Goal: Task Accomplishment & Management: Complete application form

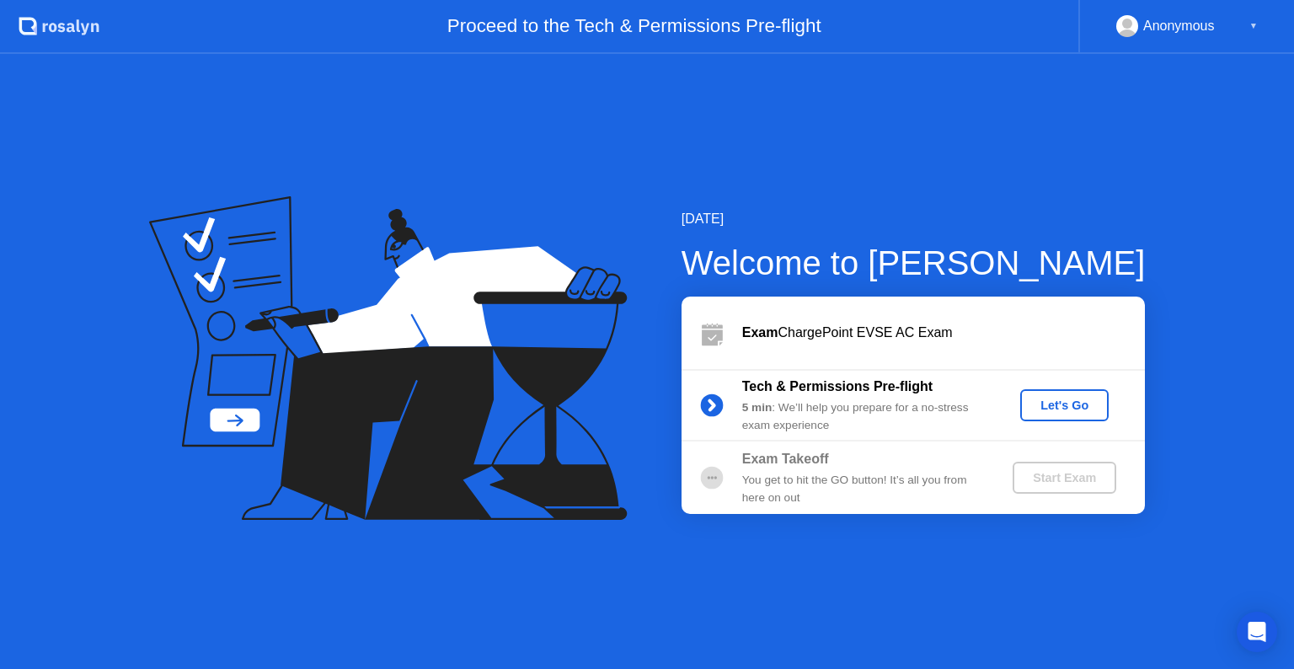
click at [1057, 406] on div "Let's Go" at bounding box center [1064, 404] width 75 height 13
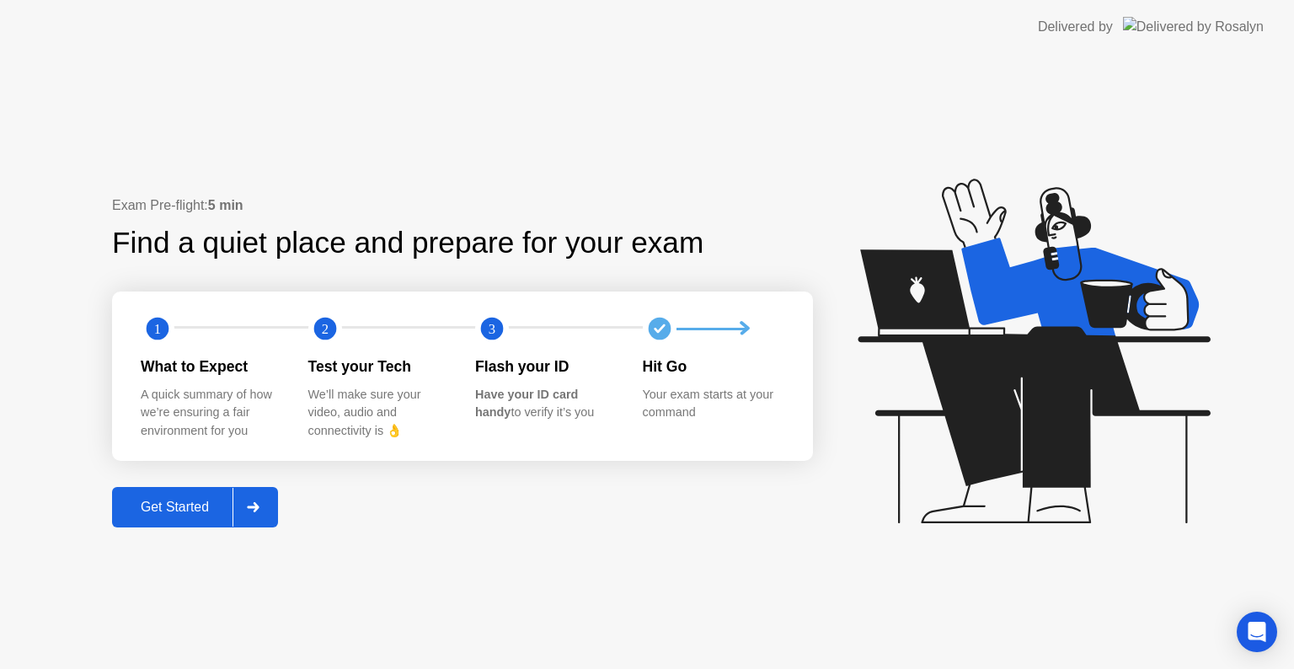
click at [161, 514] on div "Get Started" at bounding box center [174, 506] width 115 height 15
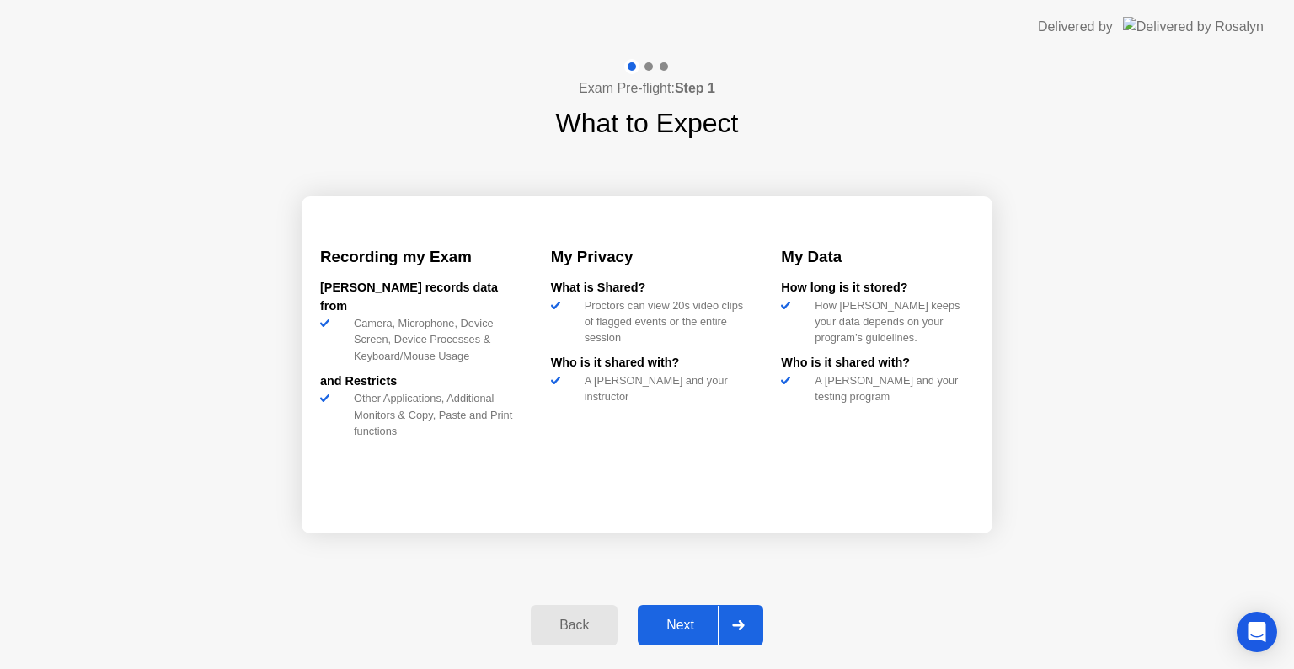
click at [747, 625] on div at bounding box center [738, 625] width 40 height 39
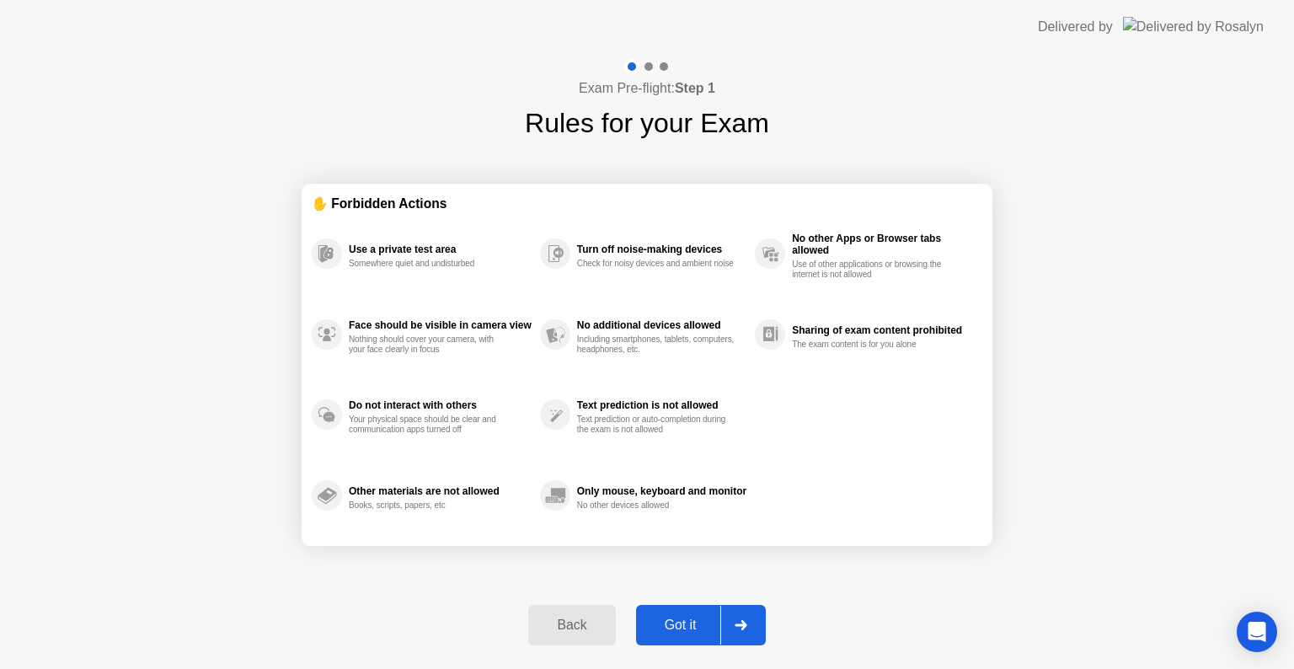
click at [747, 625] on icon at bounding box center [740, 625] width 13 height 10
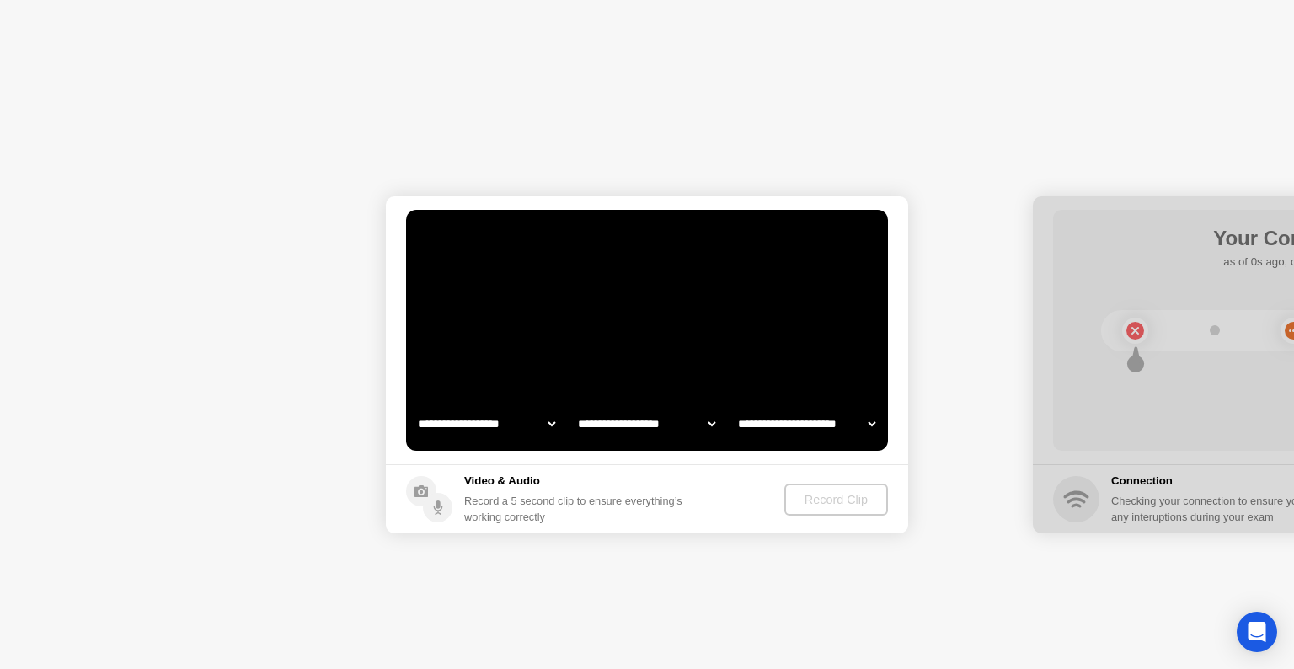
select select "**********"
select select "*******"
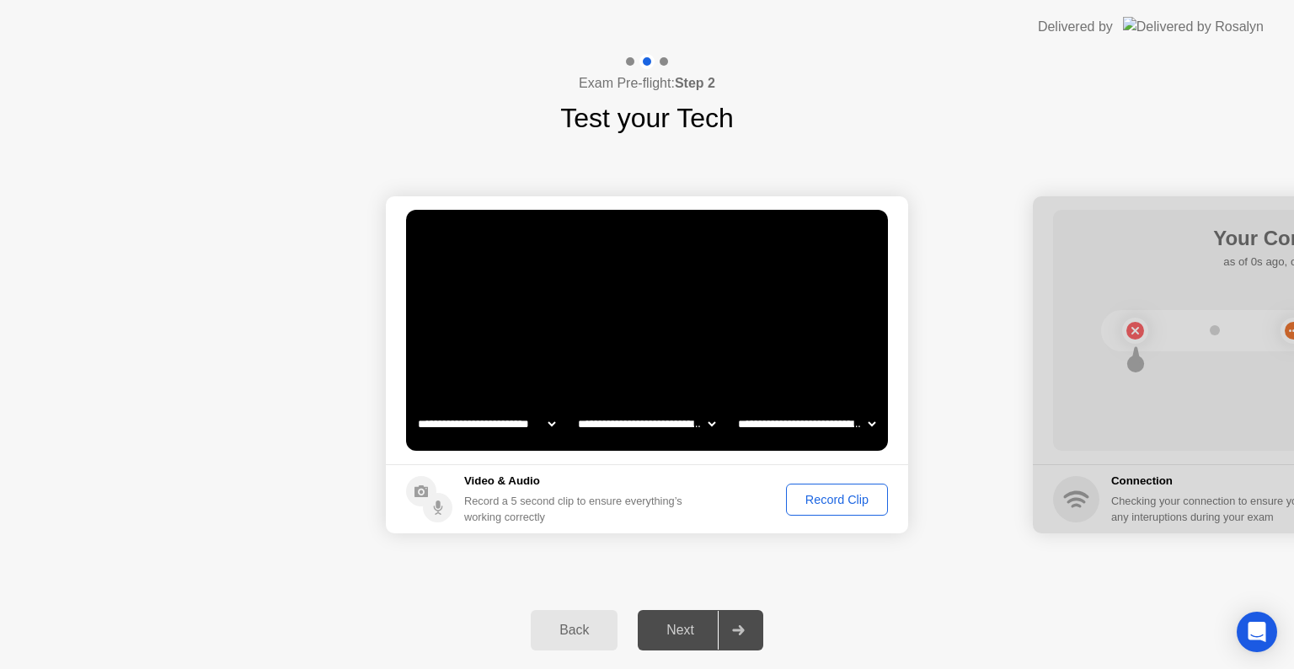
click at [839, 506] on div "Record Clip" at bounding box center [837, 499] width 90 height 13
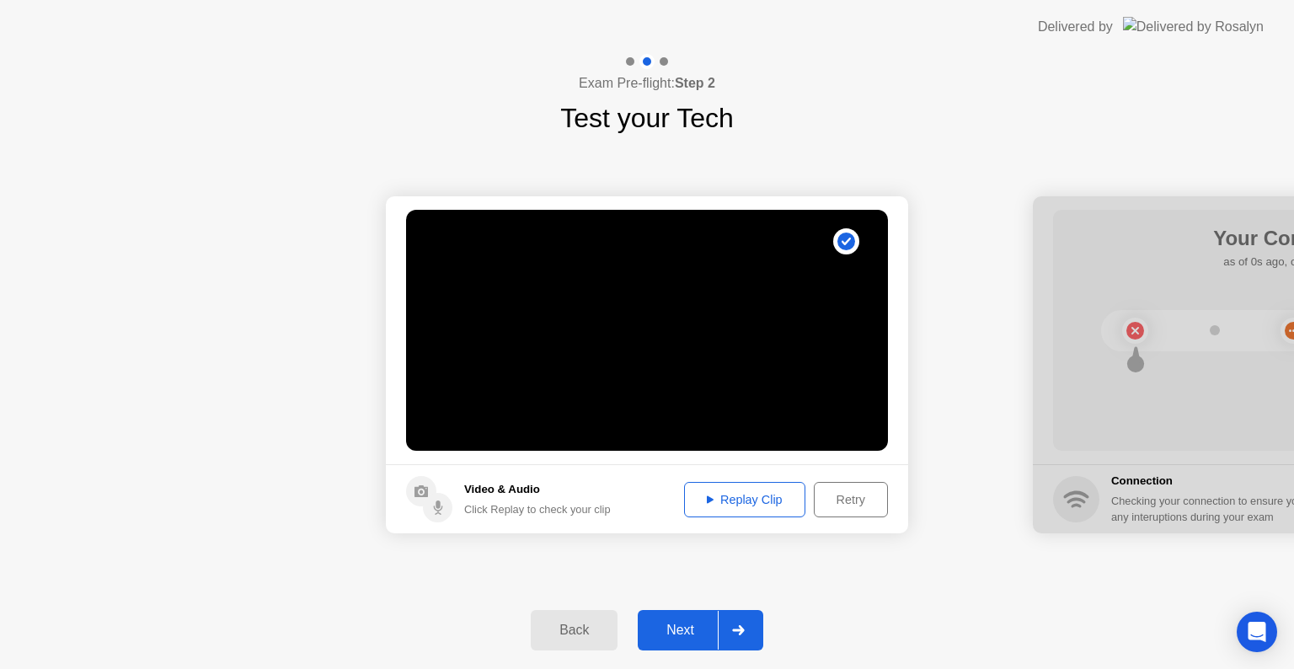
click at [745, 638] on div at bounding box center [738, 630] width 40 height 39
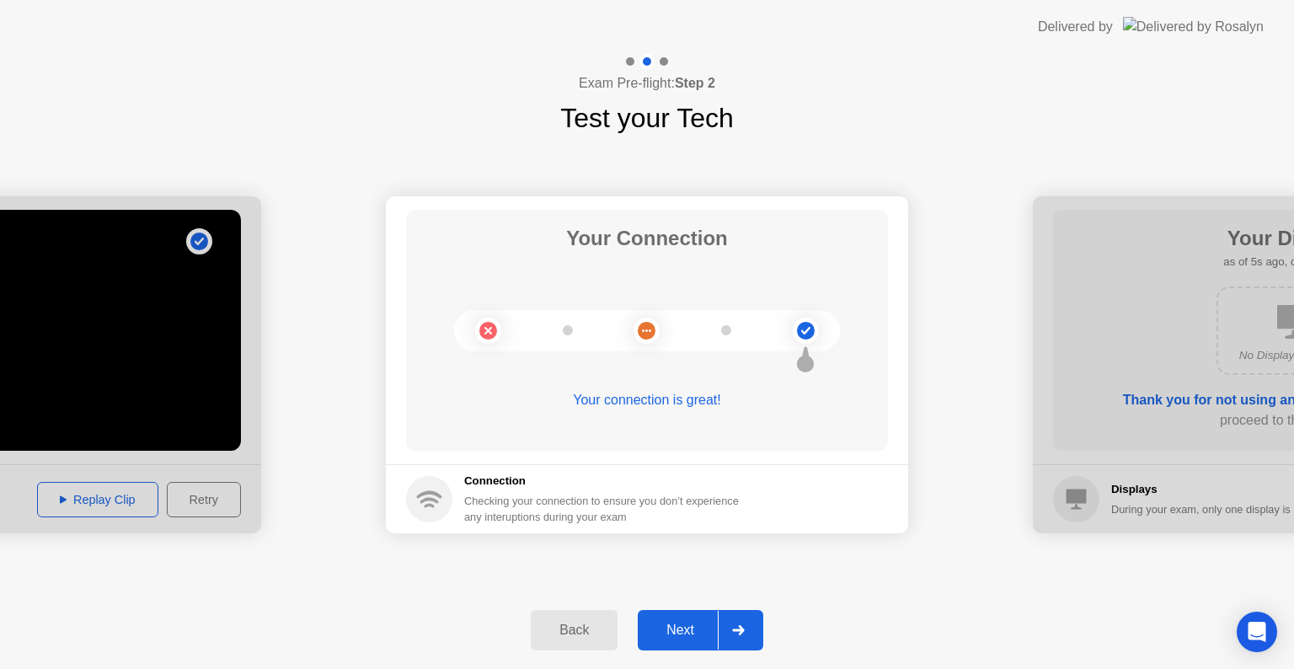
click at [750, 623] on div at bounding box center [738, 630] width 40 height 39
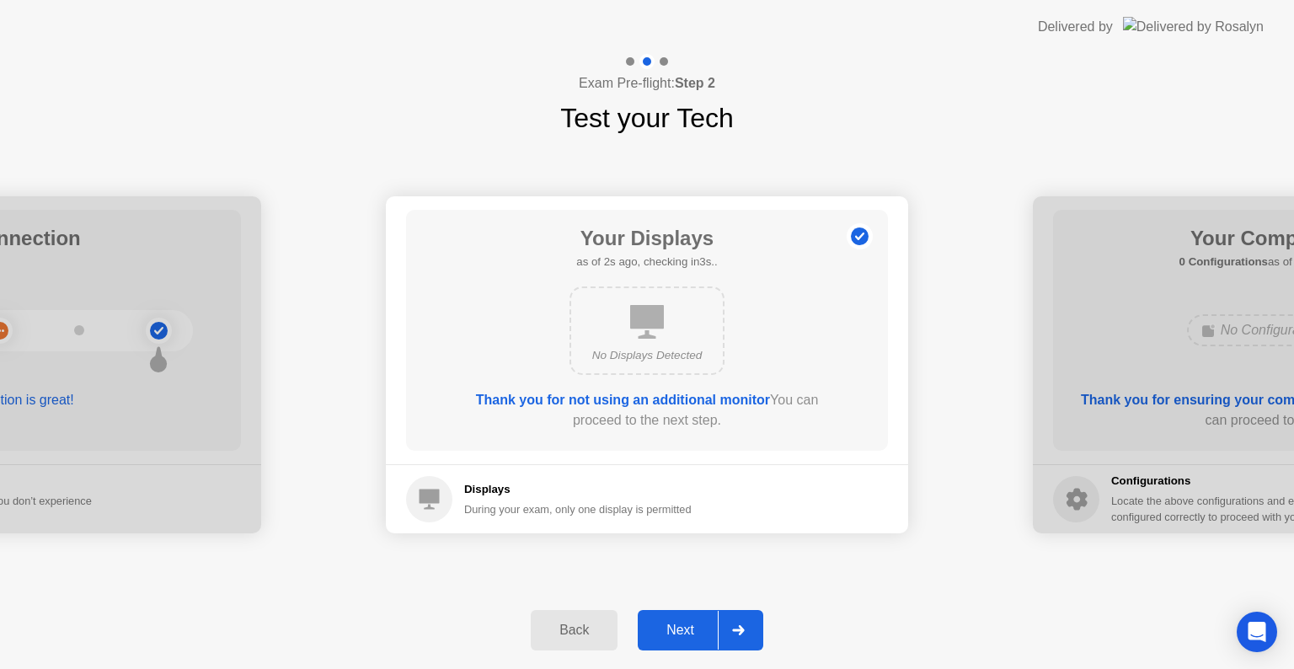
click at [750, 623] on div at bounding box center [738, 630] width 40 height 39
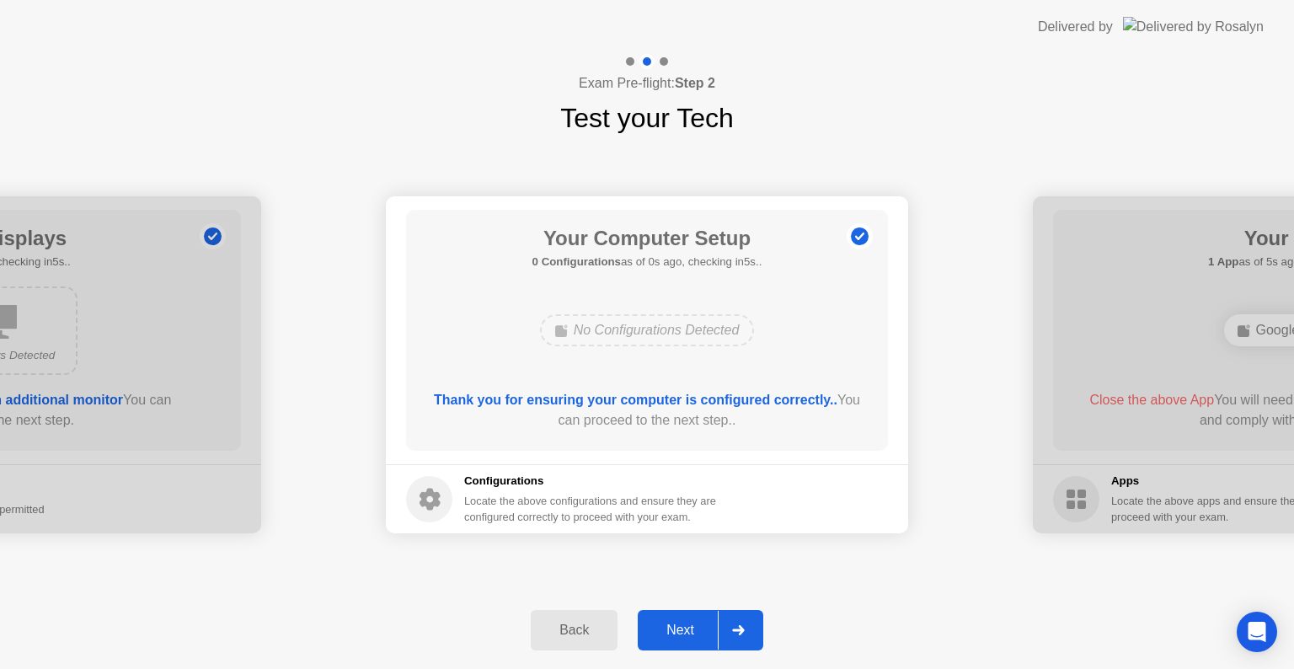
click at [750, 623] on div at bounding box center [738, 630] width 40 height 39
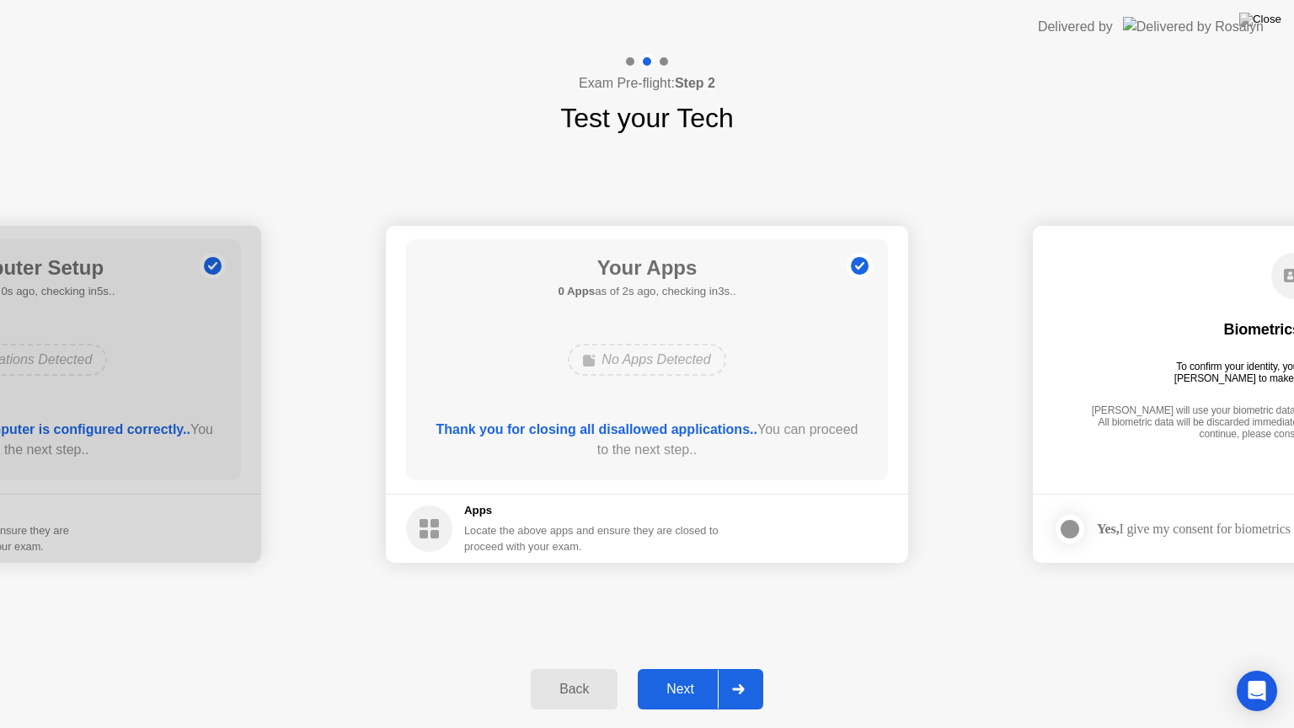
click at [755, 668] on div at bounding box center [738, 689] width 40 height 39
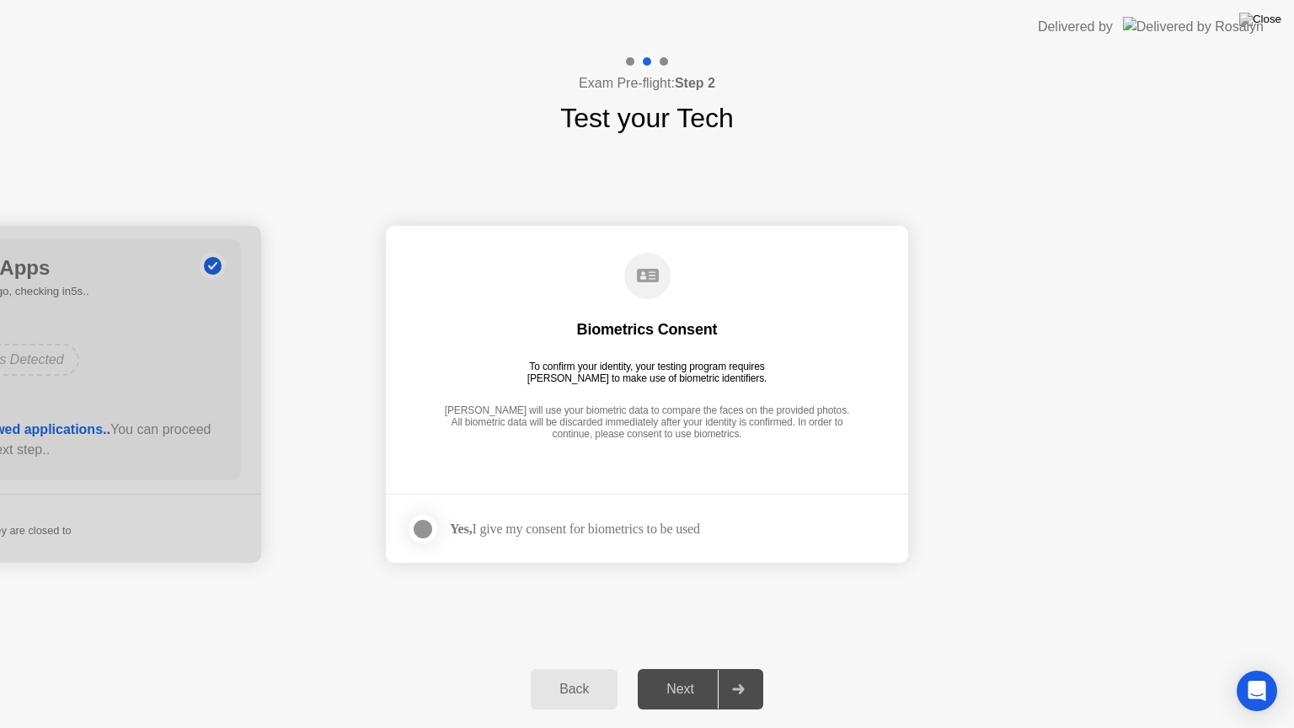
click at [432, 536] on div at bounding box center [423, 529] width 20 height 20
click at [741, 668] on icon at bounding box center [738, 689] width 12 height 10
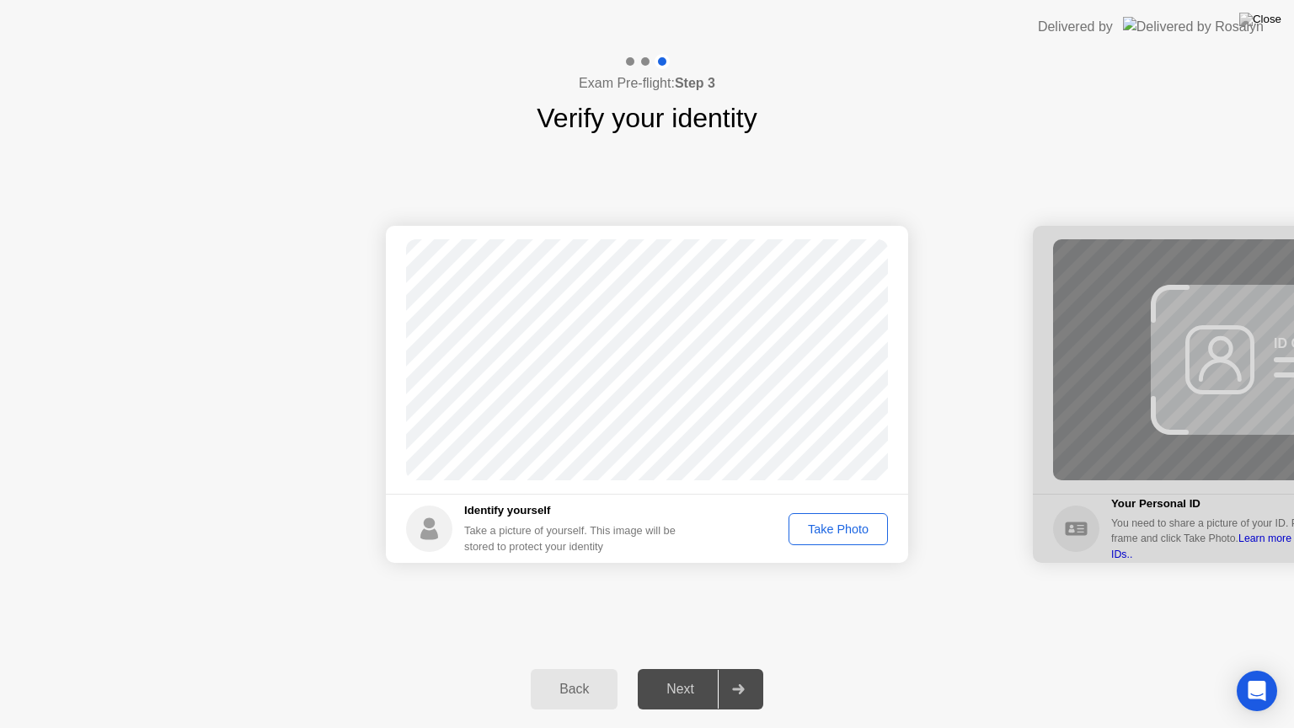
click at [868, 529] on div "Take Photo" at bounding box center [838, 528] width 88 height 13
click at [748, 668] on div at bounding box center [738, 689] width 40 height 39
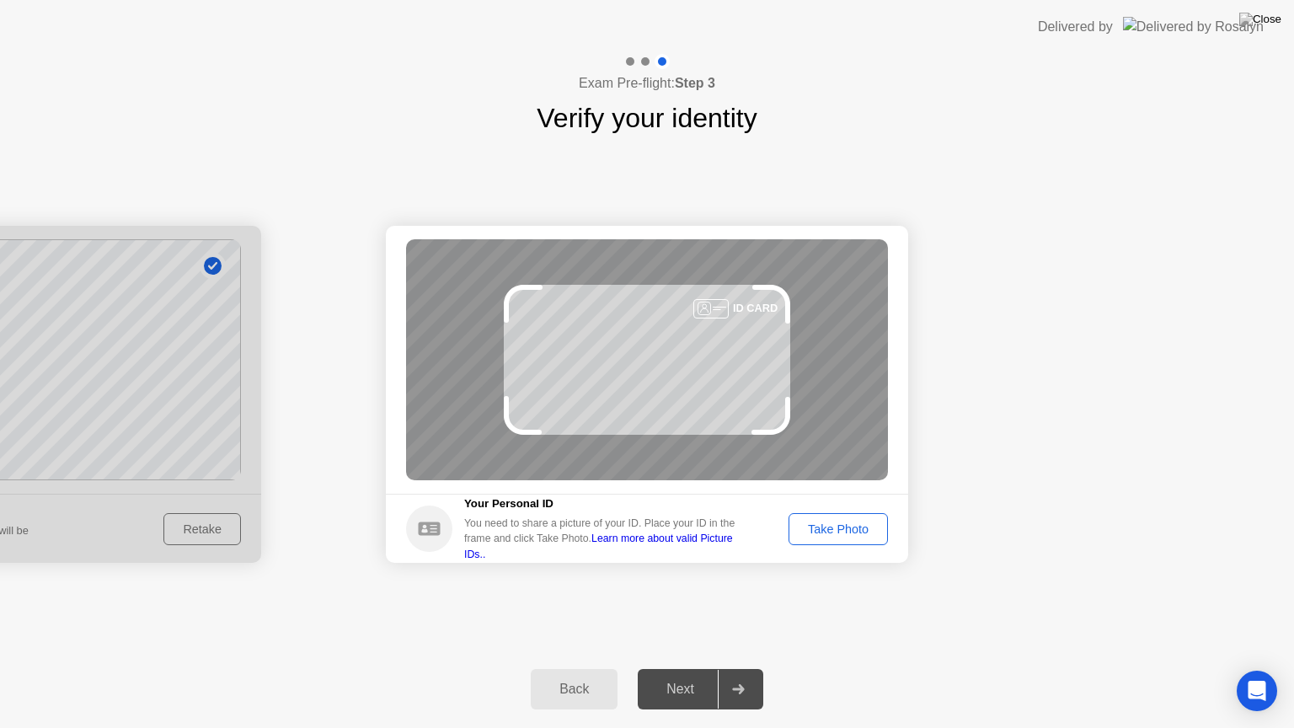
click at [836, 522] on div "Take Photo" at bounding box center [838, 528] width 88 height 13
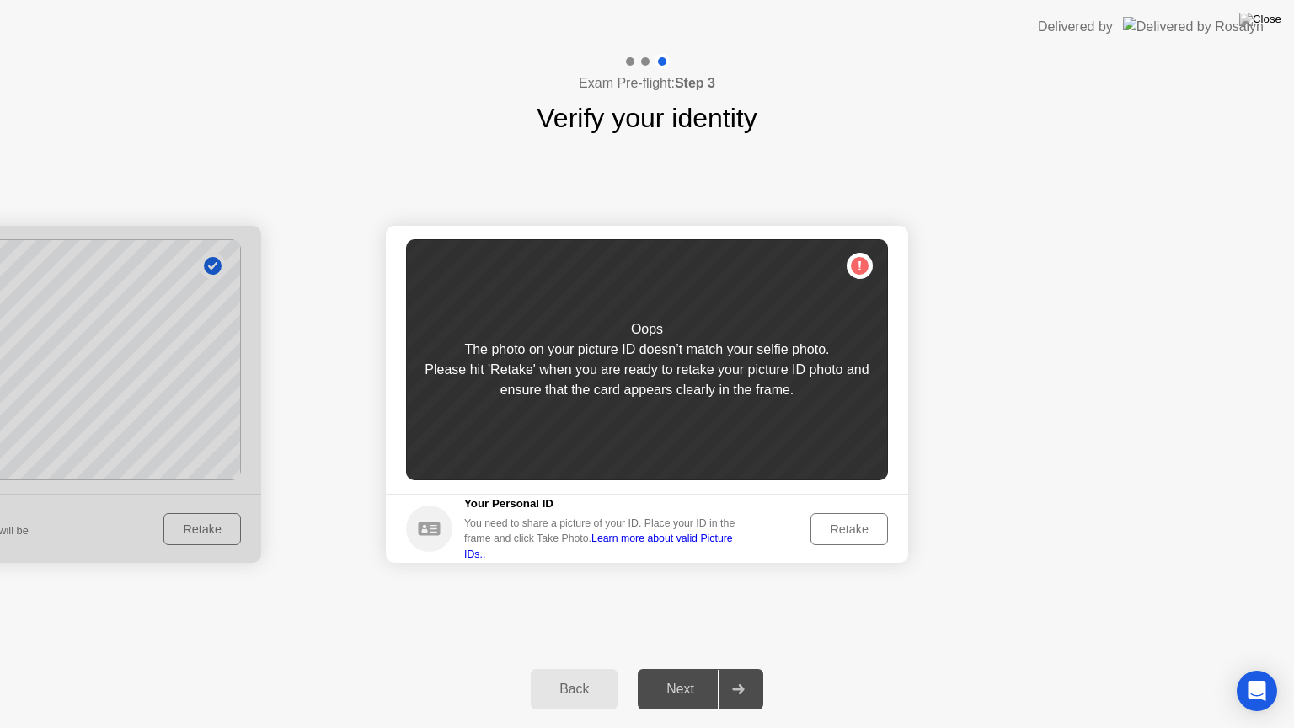
click at [222, 534] on div at bounding box center [0, 394] width 522 height 337
click at [575, 668] on div "Back" at bounding box center [574, 688] width 77 height 15
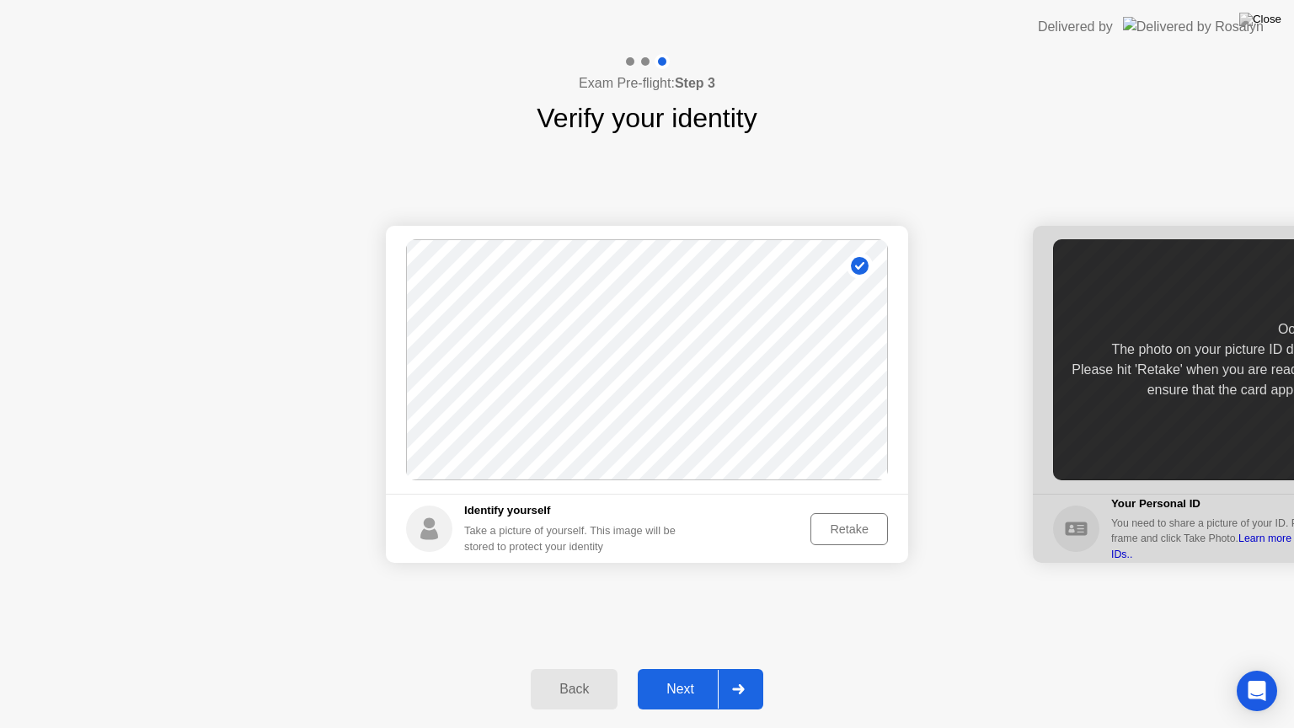
click at [825, 530] on div "Retake" at bounding box center [849, 528] width 66 height 13
click at [825, 530] on div "Take Photo" at bounding box center [838, 528] width 88 height 13
click at [749, 668] on div at bounding box center [738, 689] width 40 height 39
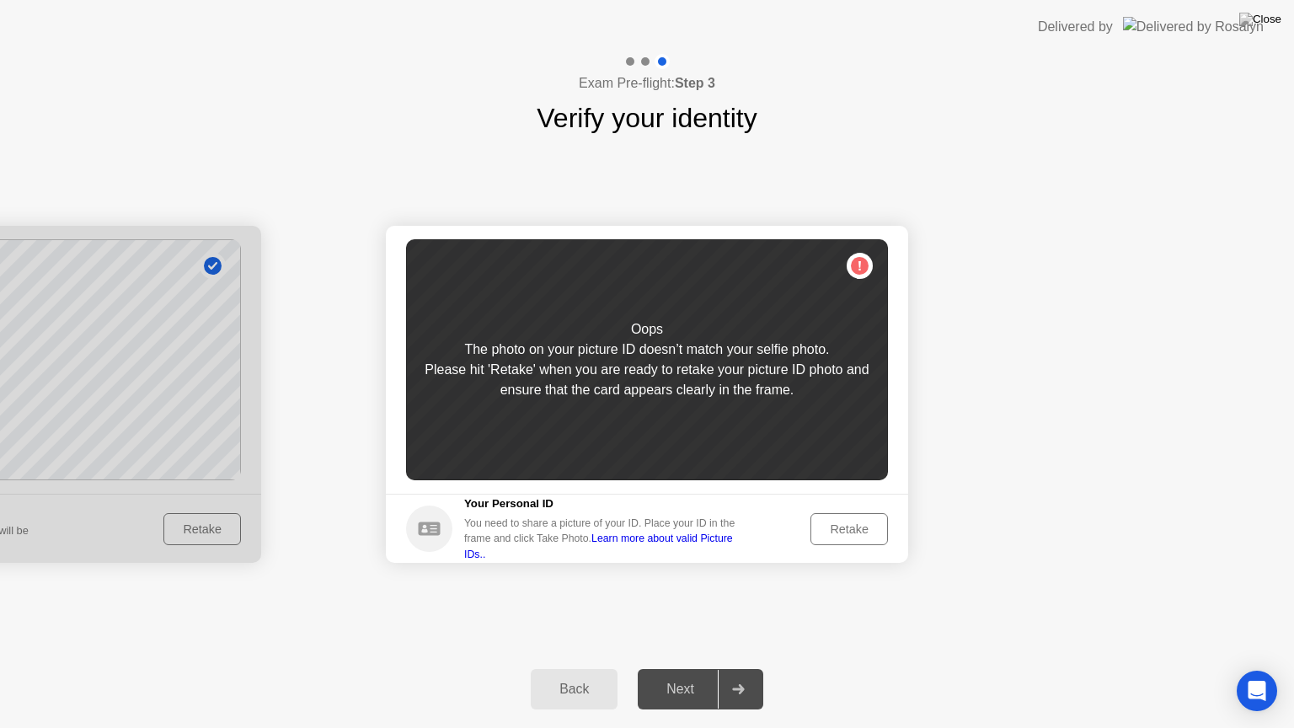
click at [852, 522] on div "Retake" at bounding box center [849, 528] width 66 height 13
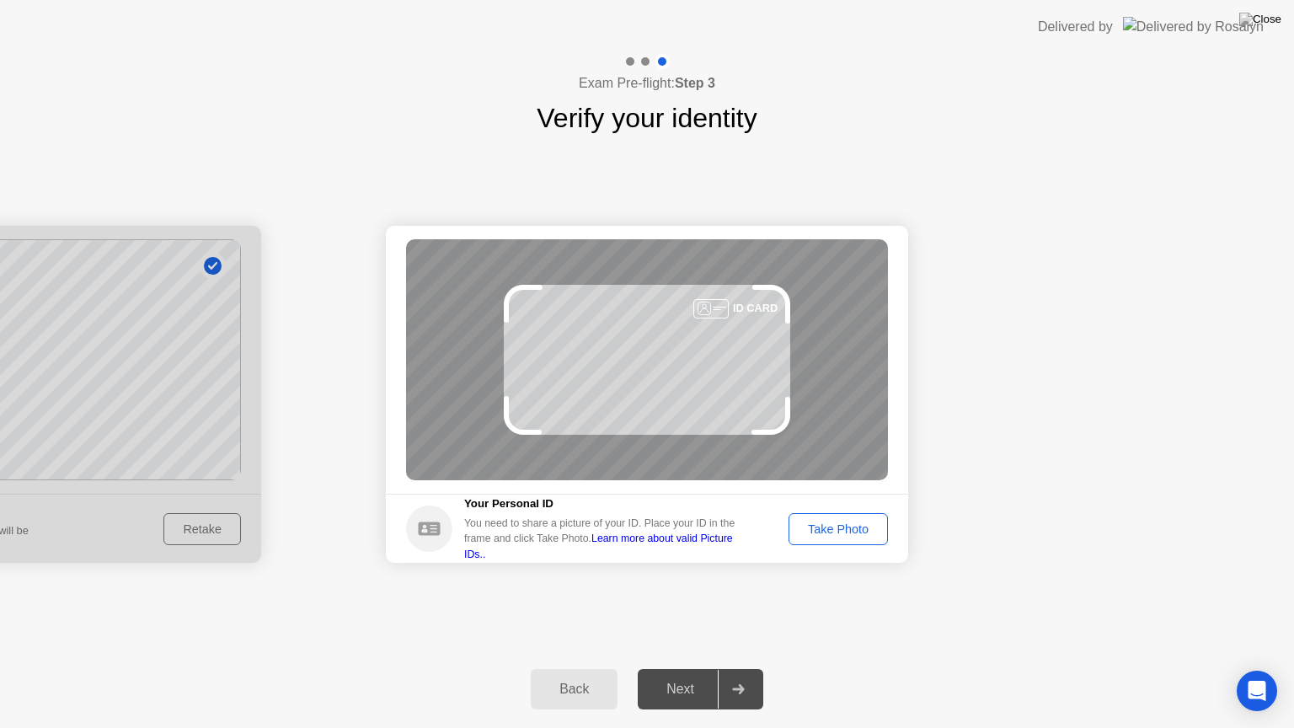
click at [838, 529] on div "Take Photo" at bounding box center [838, 528] width 88 height 13
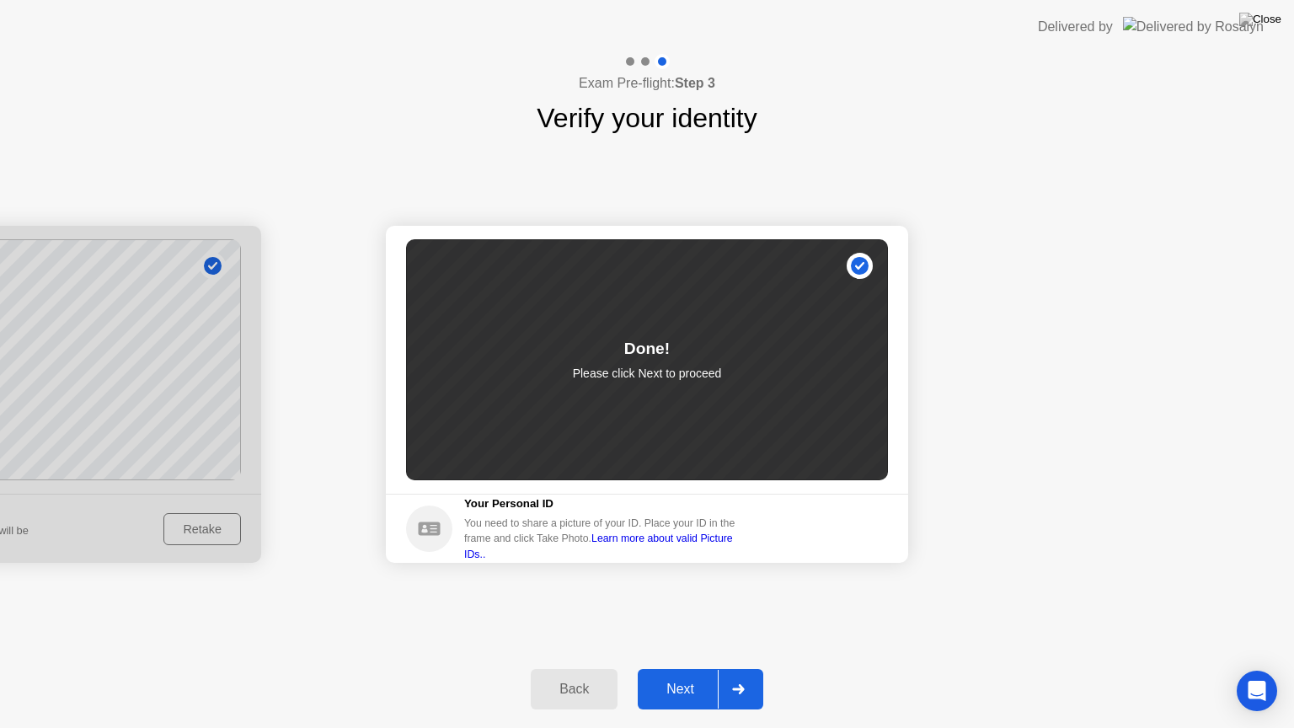
click at [754, 668] on div at bounding box center [738, 689] width 40 height 39
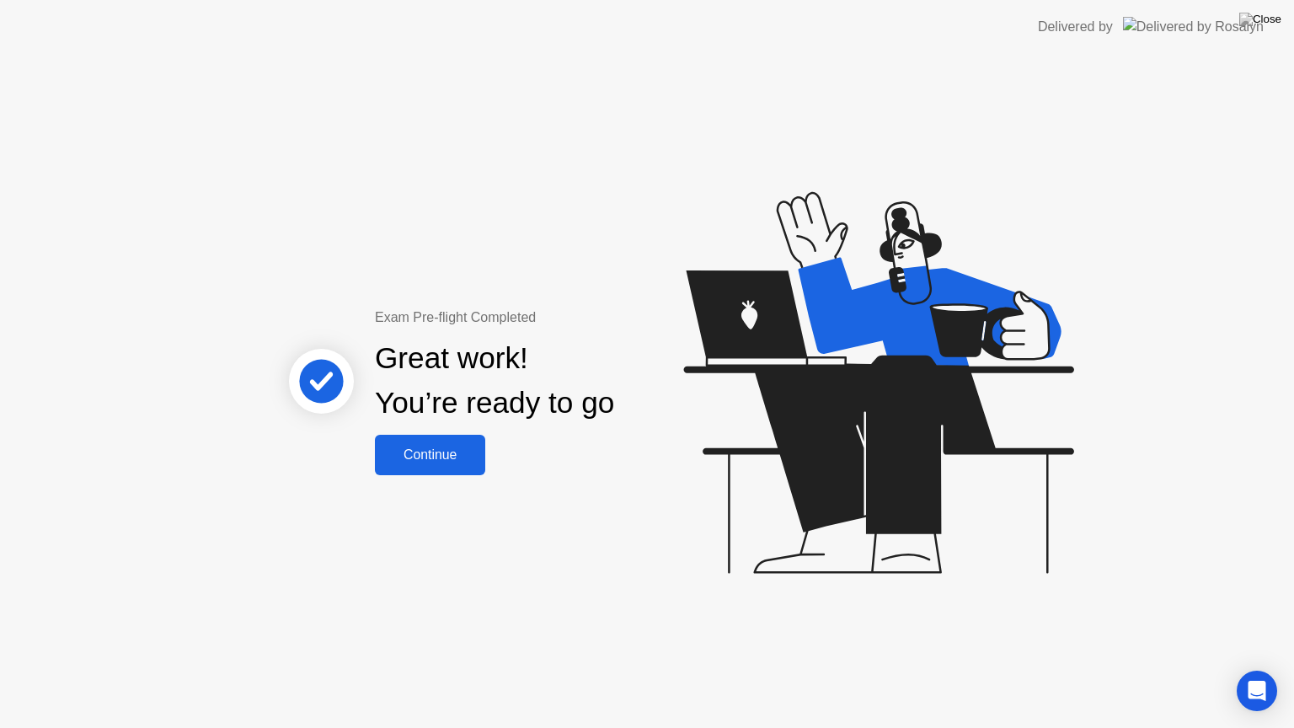
click at [467, 448] on div "Continue" at bounding box center [430, 454] width 100 height 15
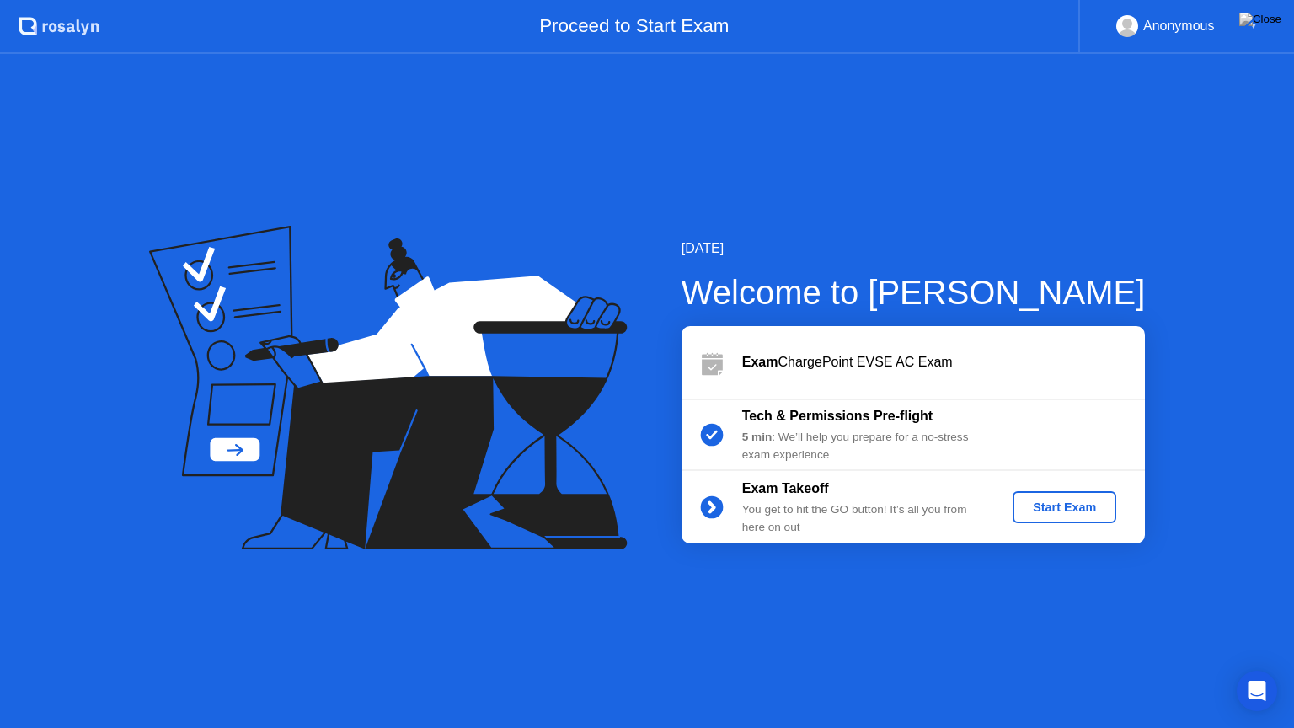
click at [1052, 505] on div "Start Exam" at bounding box center [1064, 506] width 90 height 13
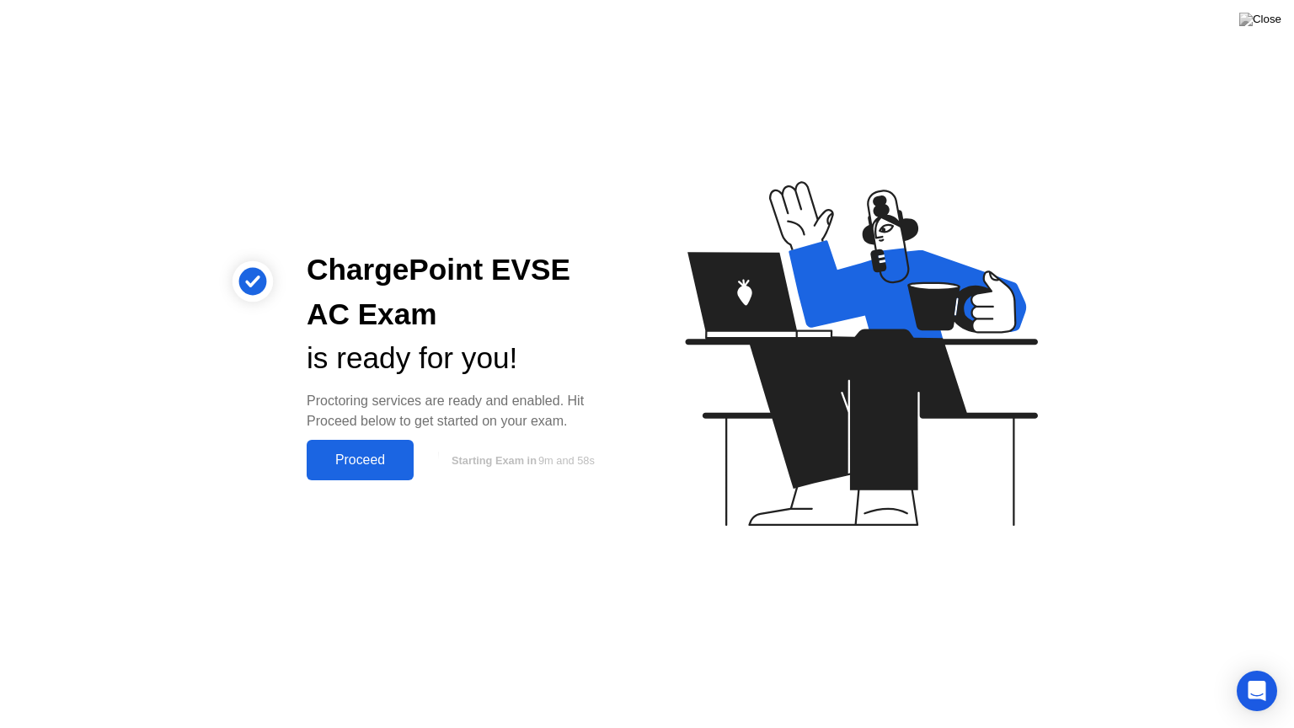
click at [371, 457] on div "Proceed" at bounding box center [360, 459] width 97 height 15
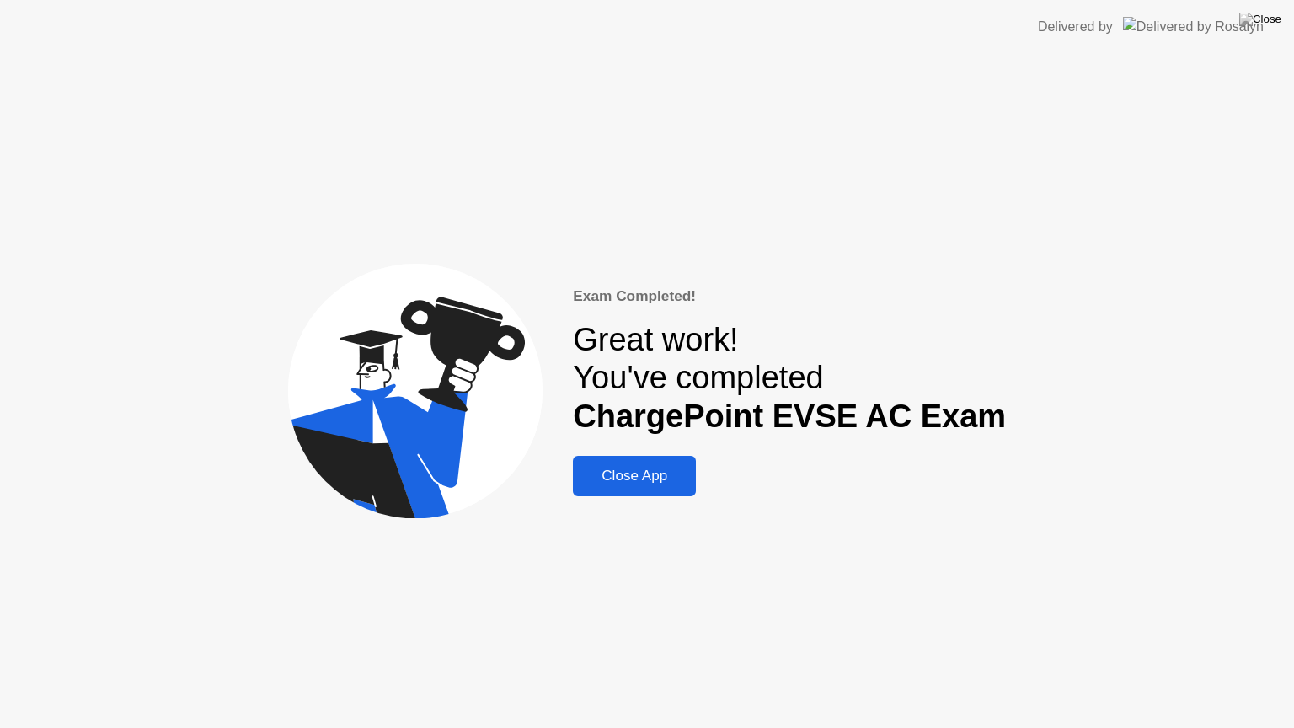
click at [665, 484] on div "Close App" at bounding box center [634, 475] width 113 height 17
